Goal: Task Accomplishment & Management: Use online tool/utility

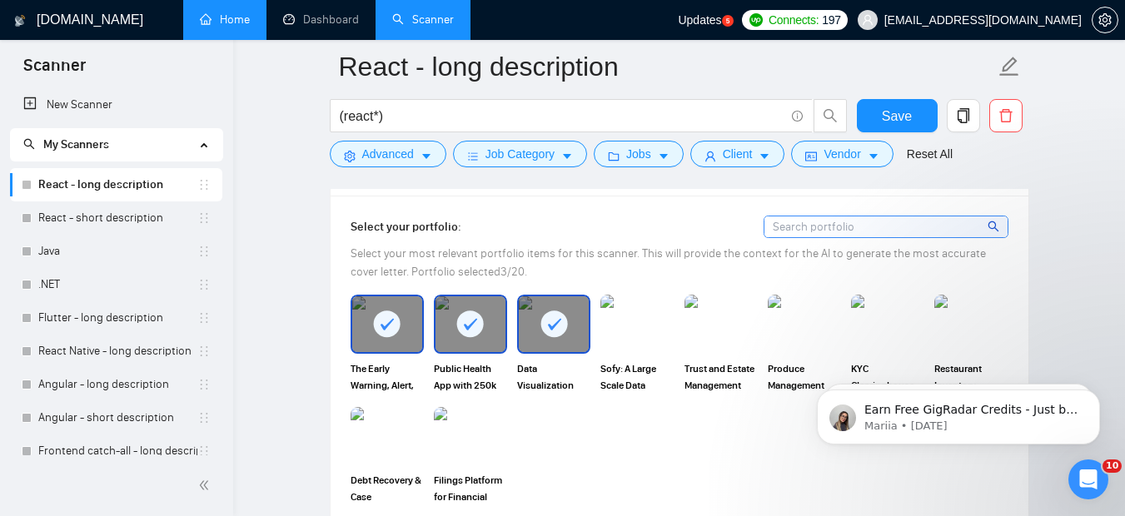
click at [212, 27] on link "Home" at bounding box center [225, 19] width 50 height 14
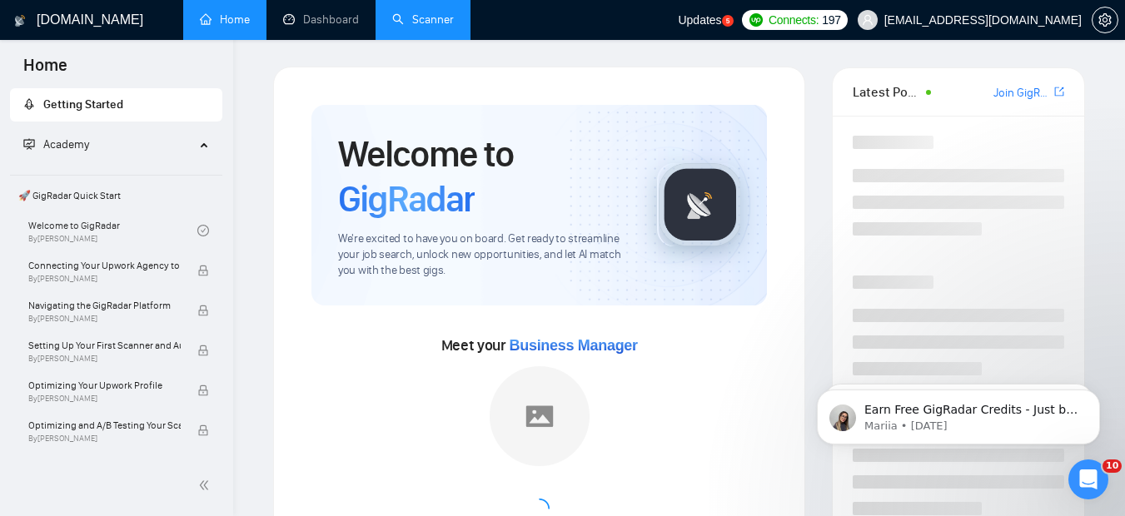
click at [392, 25] on link "Scanner" at bounding box center [423, 19] width 62 height 14
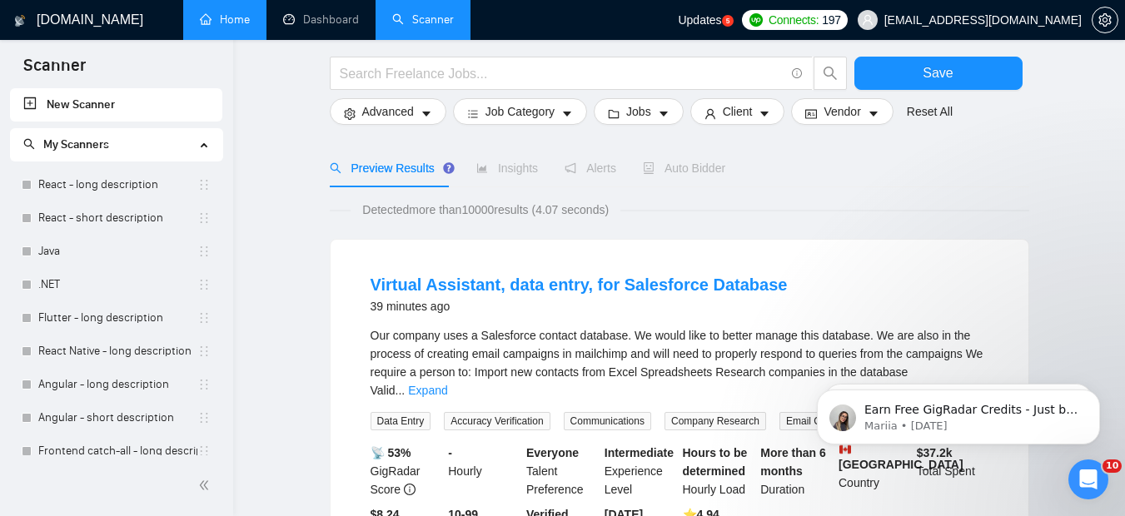
scroll to position [91, 0]
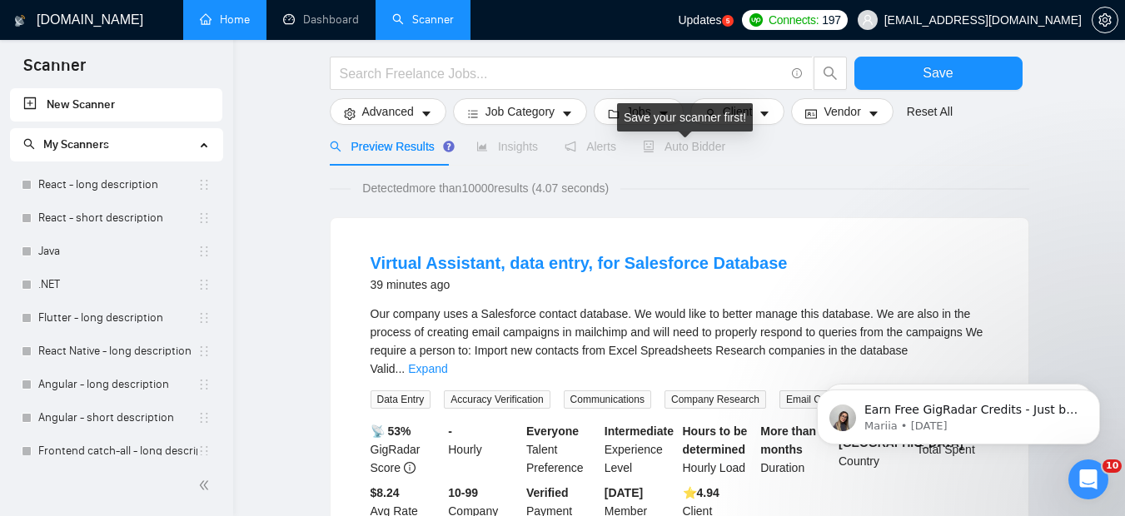
click at [682, 152] on span "Auto Bidder" at bounding box center [684, 146] width 82 height 13
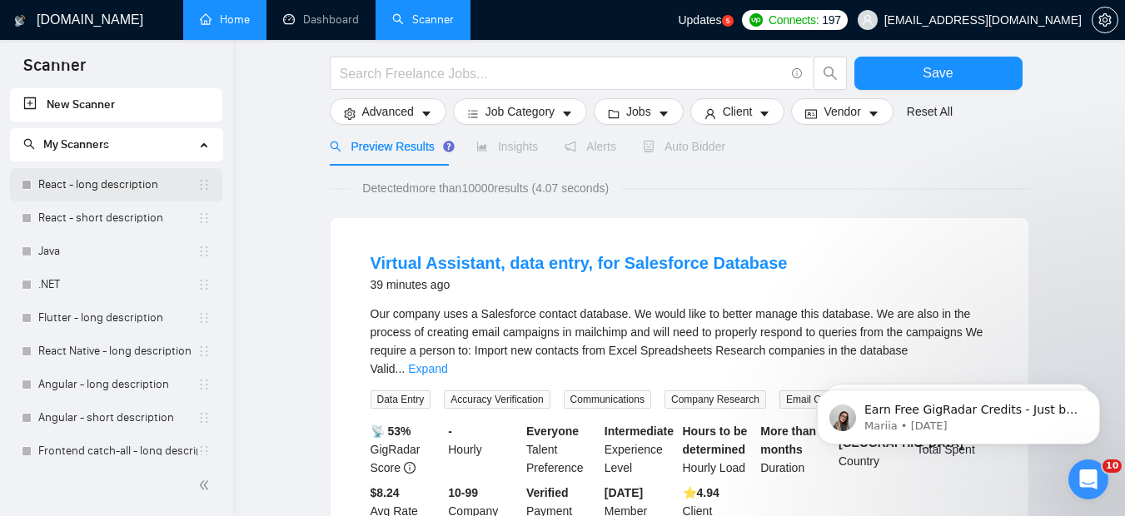
click at [66, 180] on link "React - long description" at bounding box center [117, 184] width 159 height 33
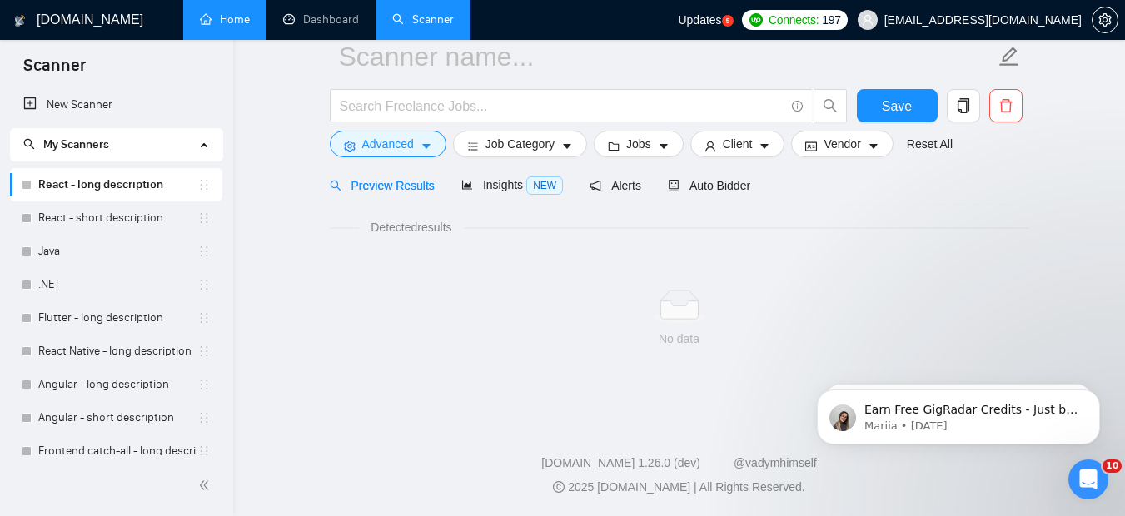
scroll to position [78, 0]
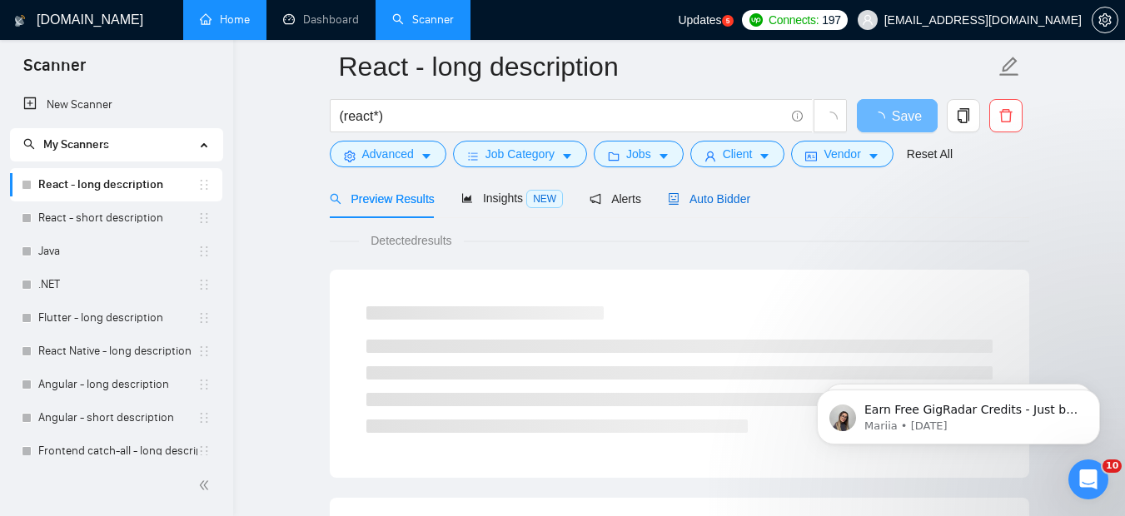
click at [723, 191] on div "Auto Bidder" at bounding box center [709, 199] width 82 height 18
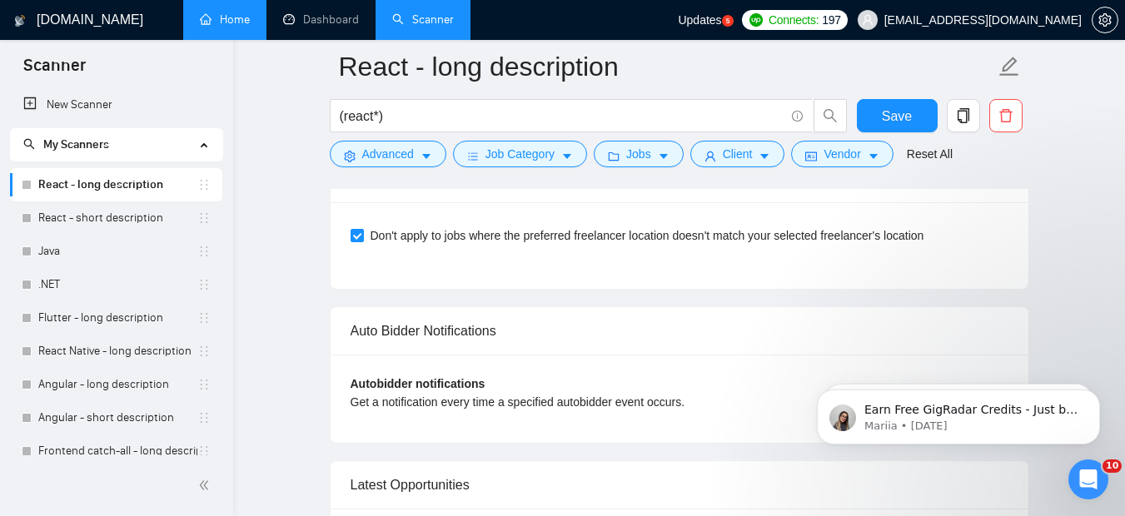
scroll to position [3913, 0]
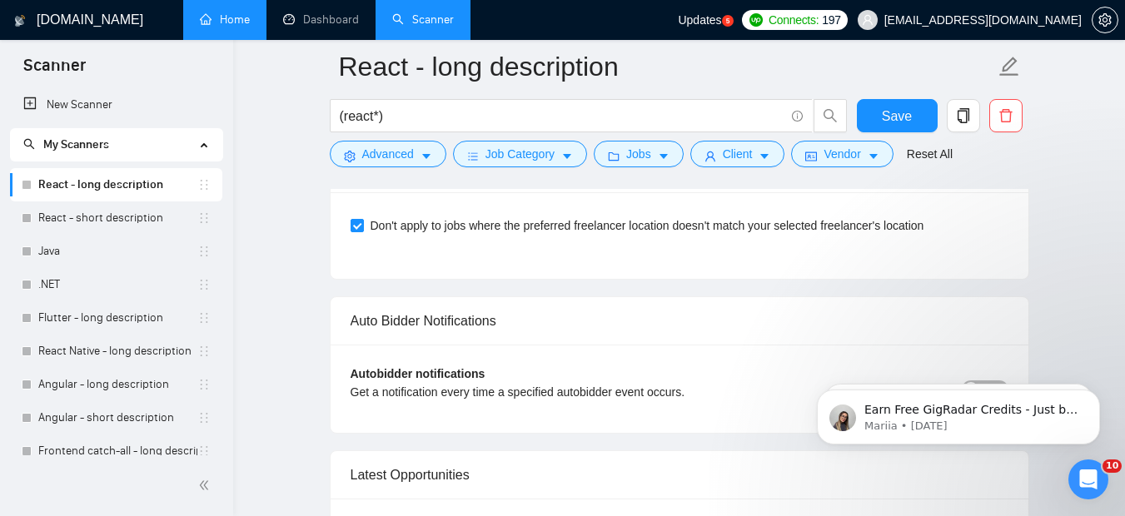
click at [406, 300] on div "Auto Bidder Notifications" at bounding box center [680, 320] width 658 height 47
copy div "Auto Bidder Notifications"
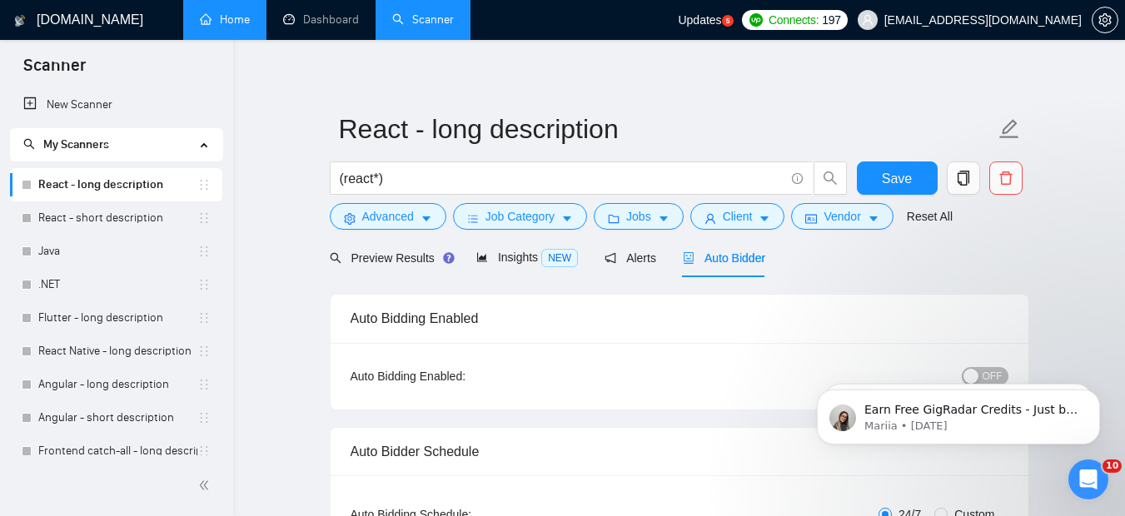
scroll to position [0, 0]
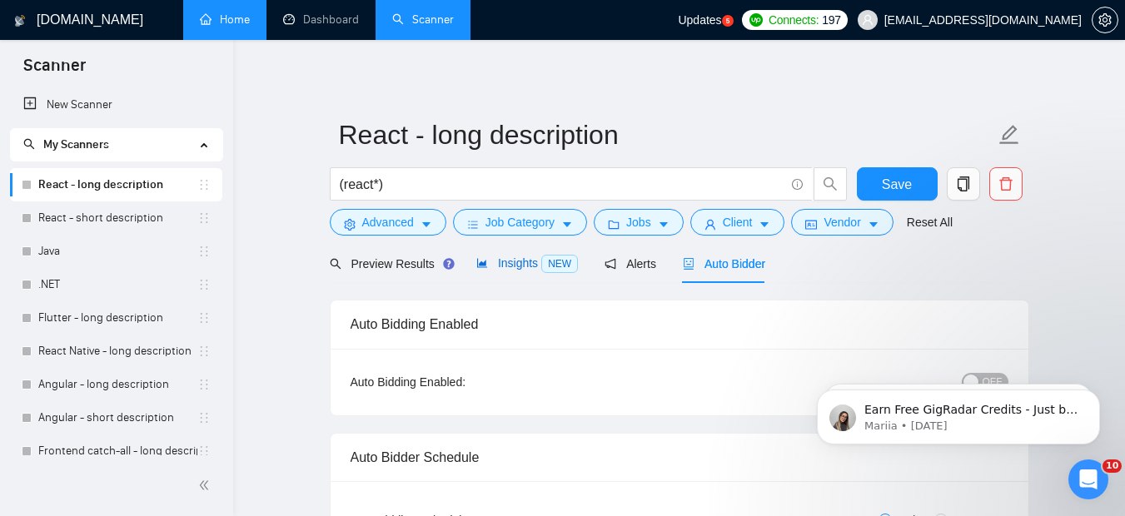
click at [511, 268] on span "Insights NEW" at bounding box center [527, 263] width 102 height 13
